Goal: Information Seeking & Learning: Learn about a topic

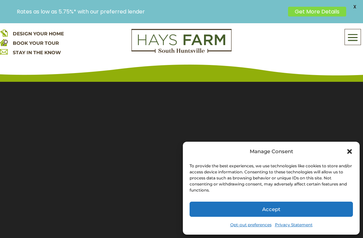
click at [350, 148] on icon "Close dialog" at bounding box center [349, 151] width 7 height 7
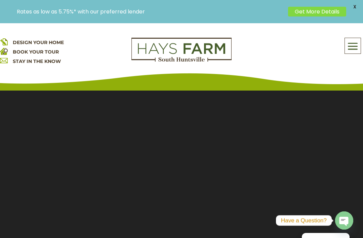
click at [350, 45] on span at bounding box center [353, 46] width 16 height 15
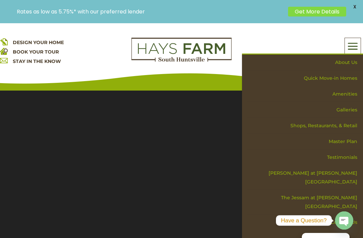
click at [351, 110] on link "Galleries" at bounding box center [305, 110] width 116 height 16
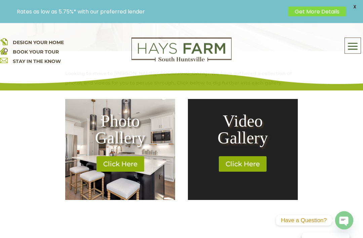
scroll to position [256, 0]
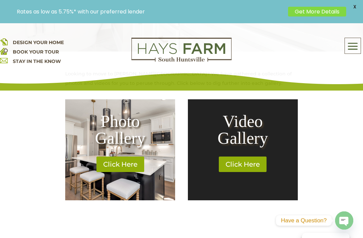
click at [127, 167] on link "Click Here" at bounding box center [120, 163] width 48 height 15
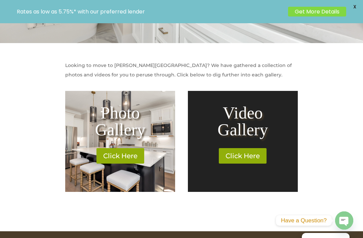
scroll to position [278, 0]
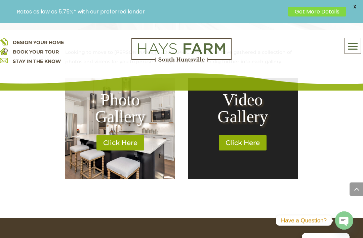
click at [249, 142] on link "Click Here" at bounding box center [243, 142] width 48 height 15
click at [257, 141] on link "Click Here" at bounding box center [243, 142] width 48 height 15
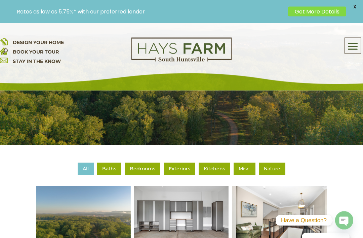
scroll to position [162, 0]
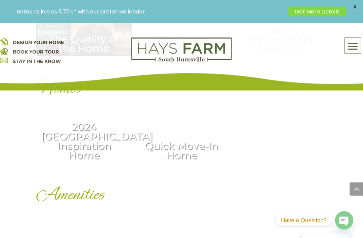
scroll to position [549, 0]
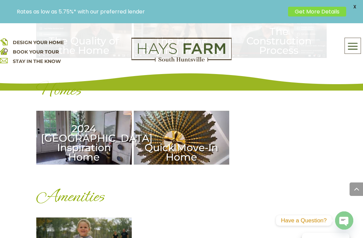
click at [72, 140] on div "2024 Huntsville Inspiration Home" at bounding box center [83, 138] width 95 height 54
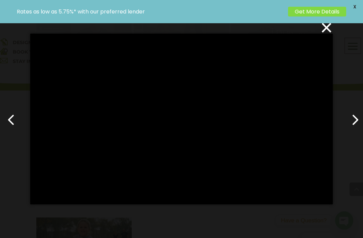
click at [329, 26] on button "×" at bounding box center [183, 27] width 302 height 15
